Goal: Find specific page/section: Find specific page/section

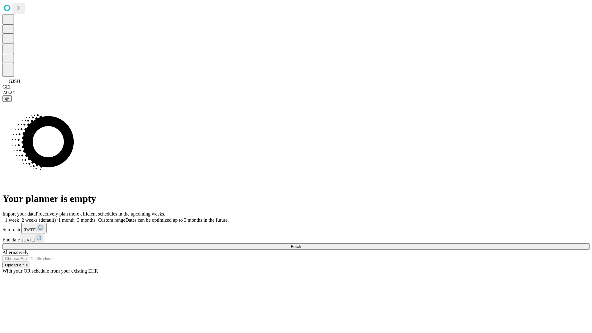
click at [301, 244] on span "Fetch" at bounding box center [296, 246] width 10 height 5
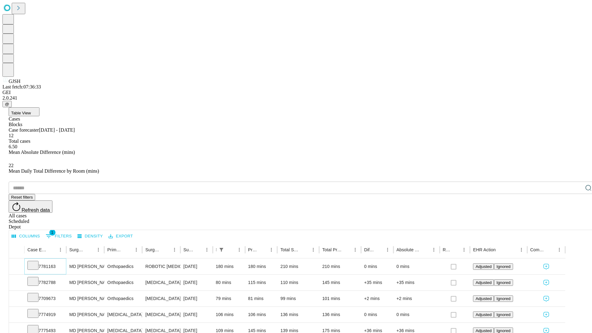
click at [36, 262] on icon at bounding box center [33, 265] width 6 height 6
